Goal: Information Seeking & Learning: Learn about a topic

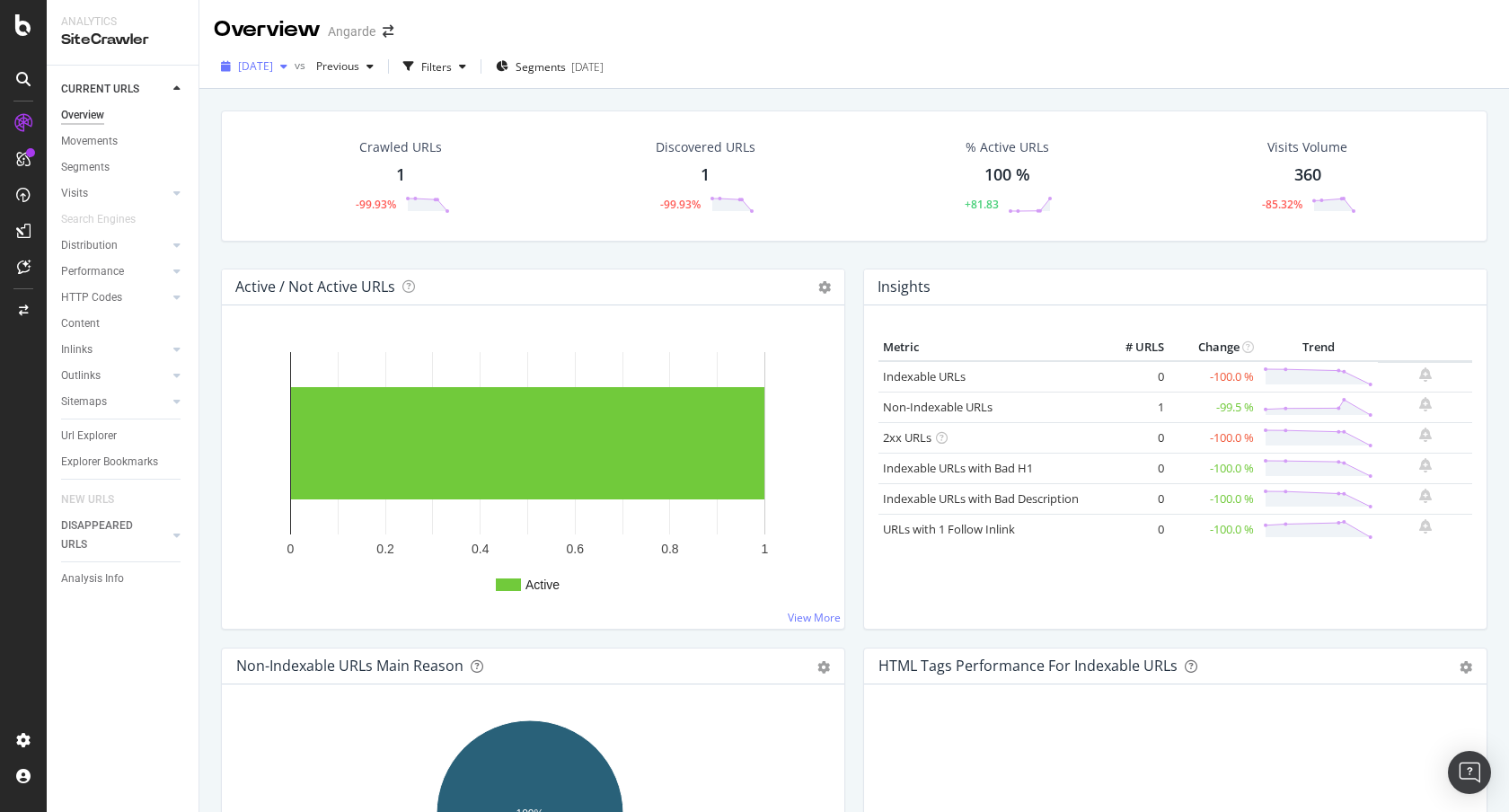
click at [274, 63] on span "[DATE]" at bounding box center [255, 66] width 35 height 16
click at [499, 159] on div "Crawled URLs 1 -99.93%" at bounding box center [400, 176] width 304 height 94
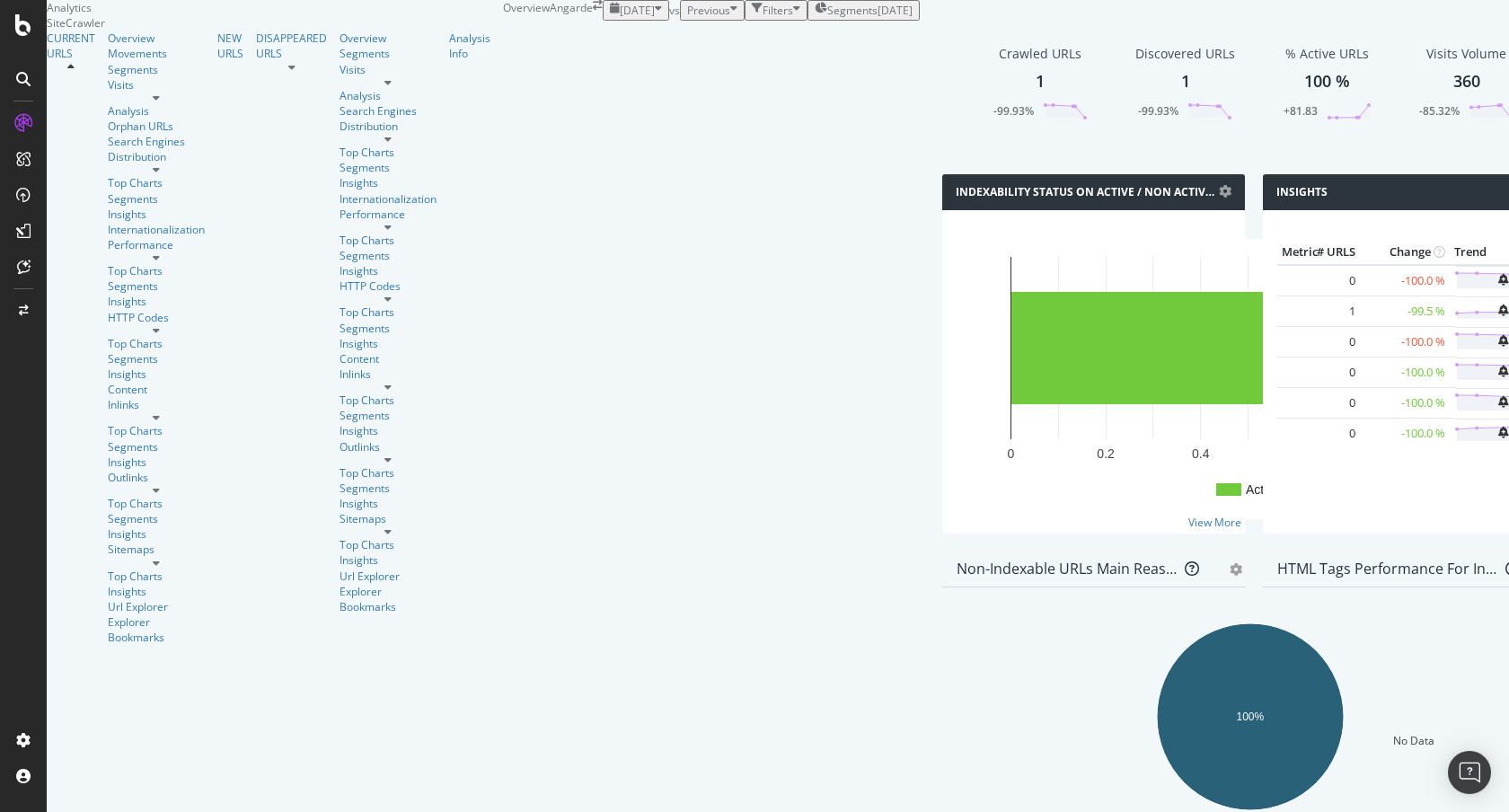
click at [1035, 94] on div "1" at bounding box center [1040, 81] width 9 height 23
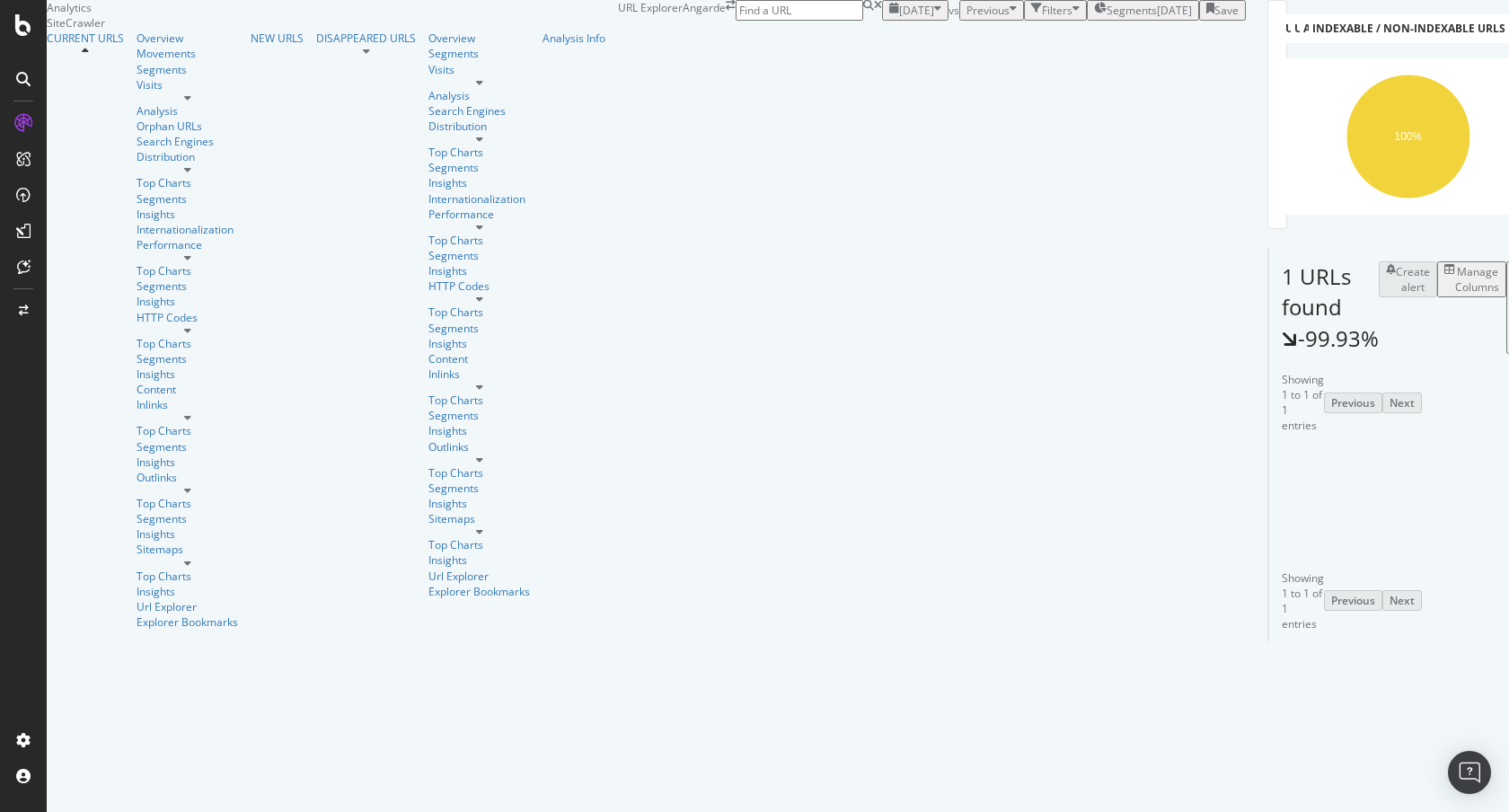
click at [1276, 518] on link "https://angarde.fr/" at bounding box center [1333, 510] width 114 height 16
click at [30, 172] on div at bounding box center [23, 159] width 28 height 28
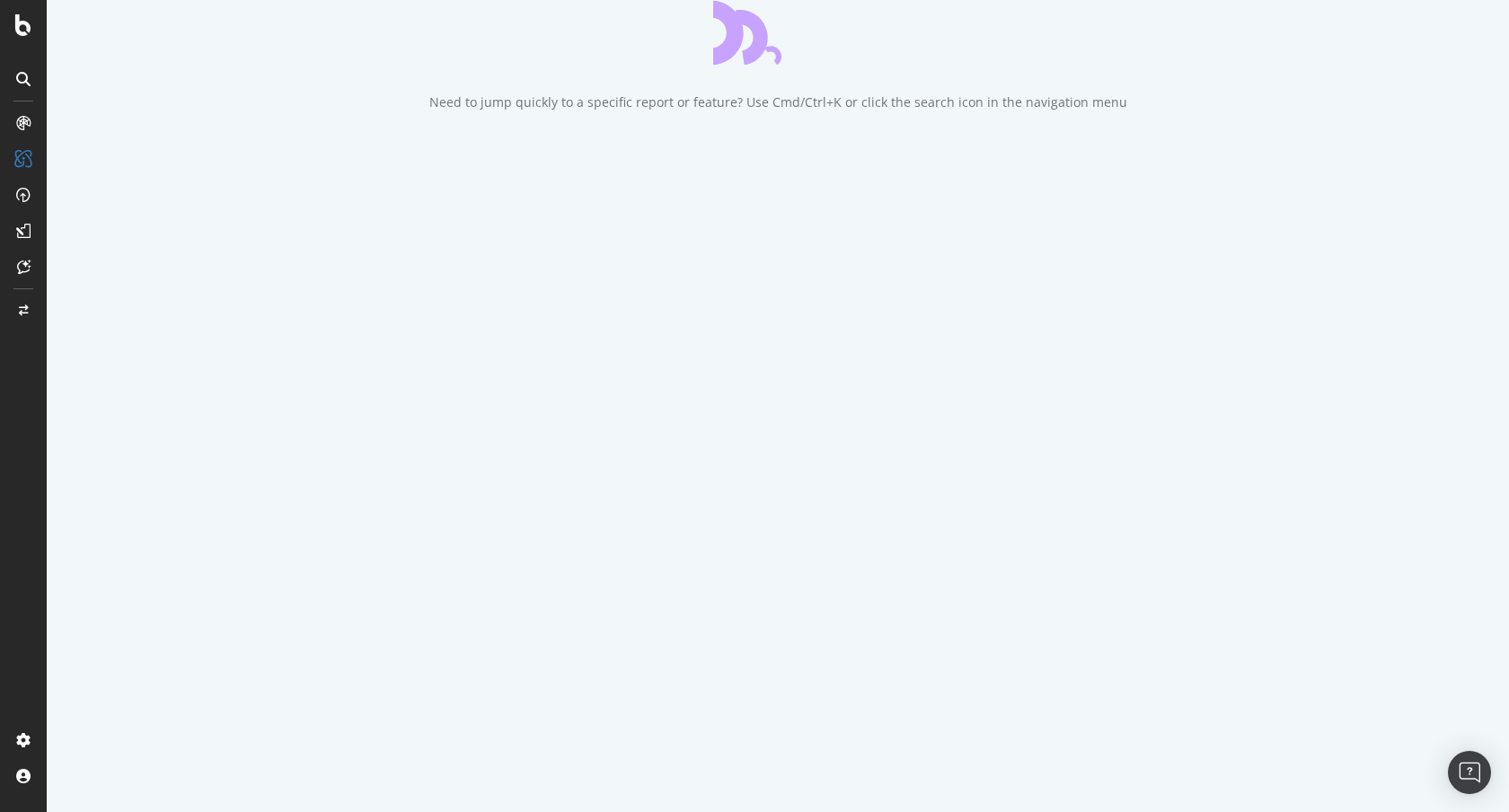
click at [31, 36] on div at bounding box center [23, 406] width 47 height 812
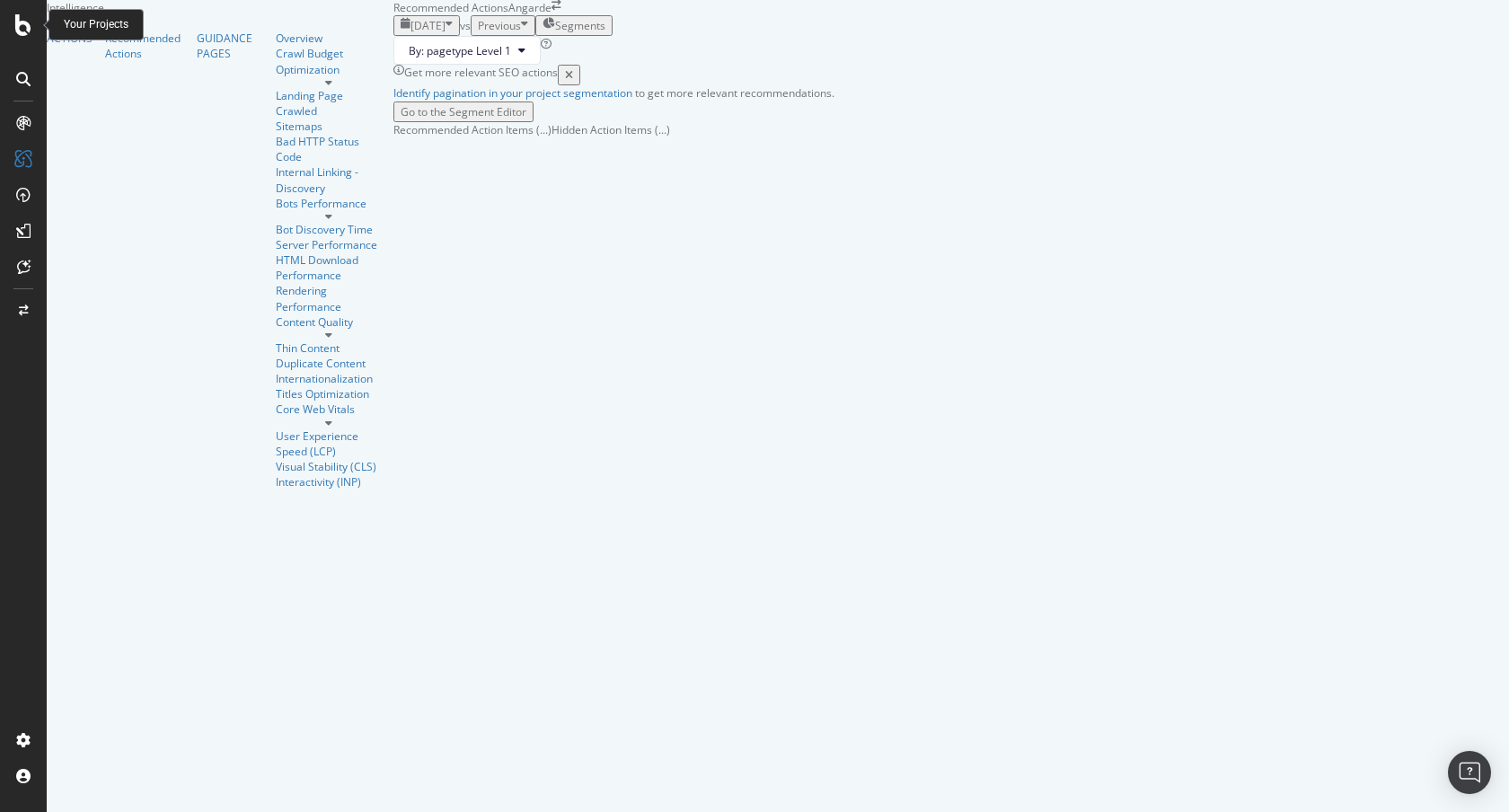
click at [12, 18] on div at bounding box center [23, 25] width 43 height 21
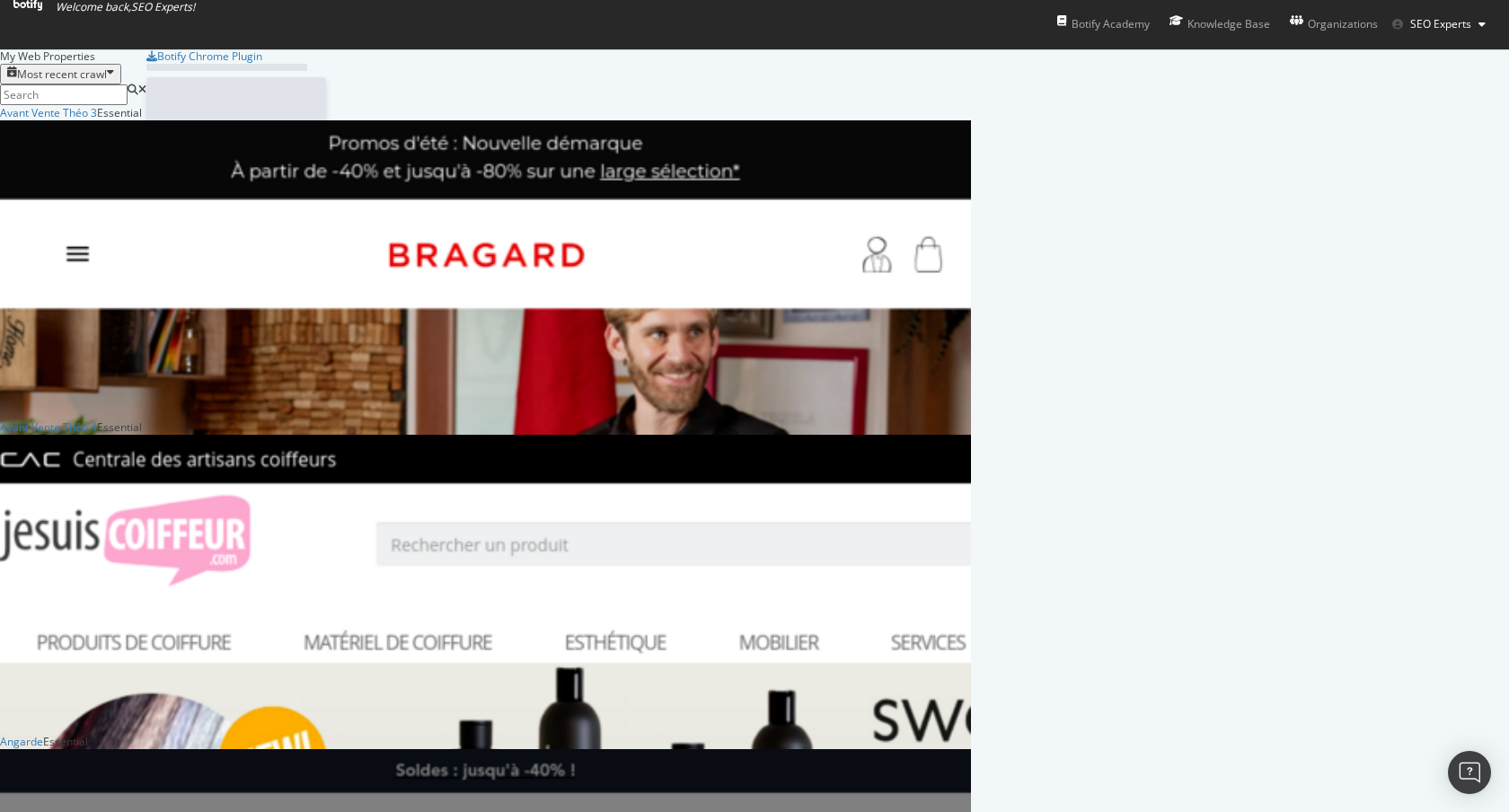
scroll to position [798, 1482]
click at [128, 101] on input at bounding box center [63, 95] width 128 height 21
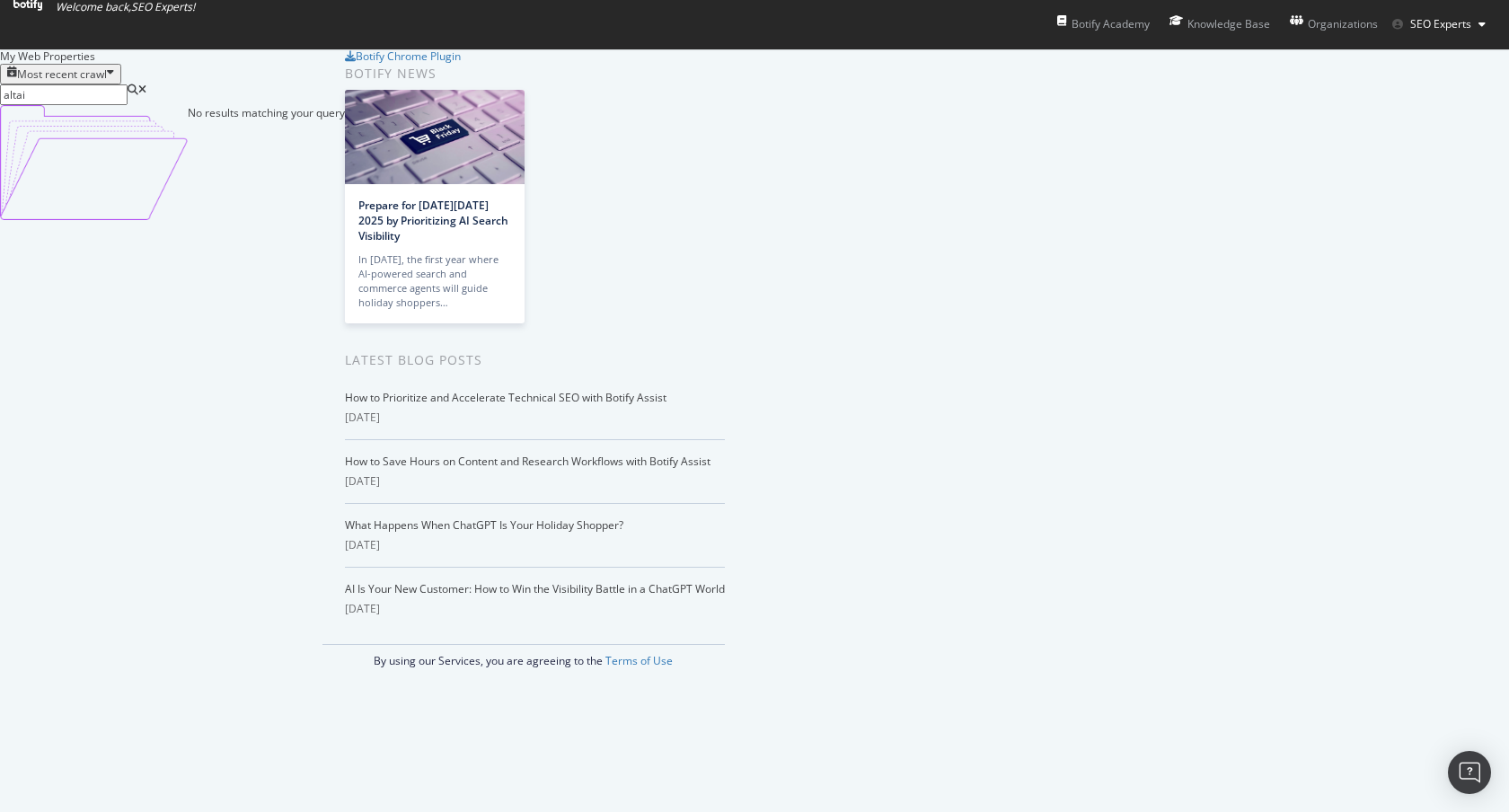
click at [128, 96] on input "altai" at bounding box center [63, 95] width 128 height 21
click at [128, 99] on input "altai" at bounding box center [63, 95] width 128 height 21
type input "alta"
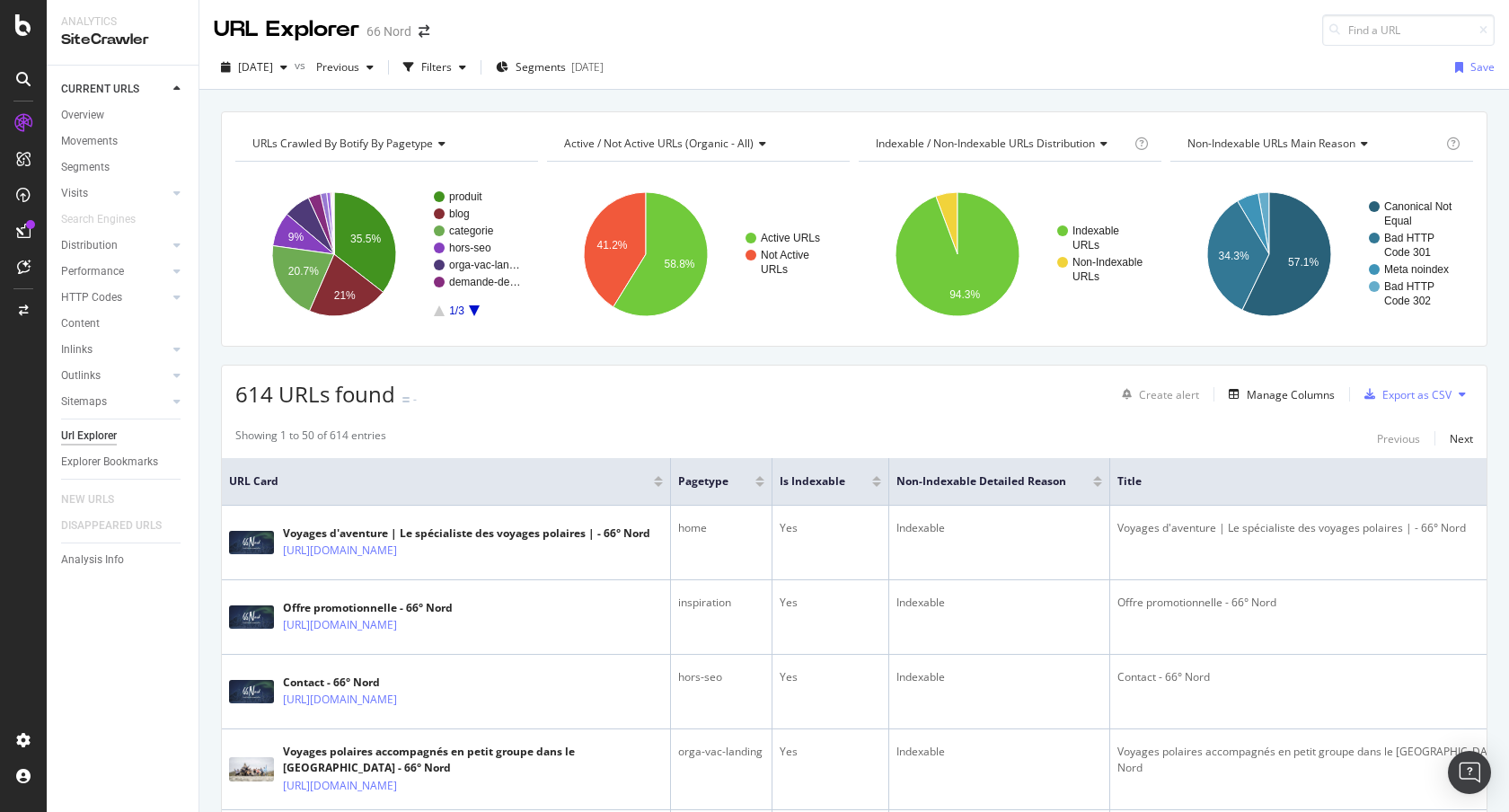
scroll to position [579, 0]
